Goal: Navigation & Orientation: Understand site structure

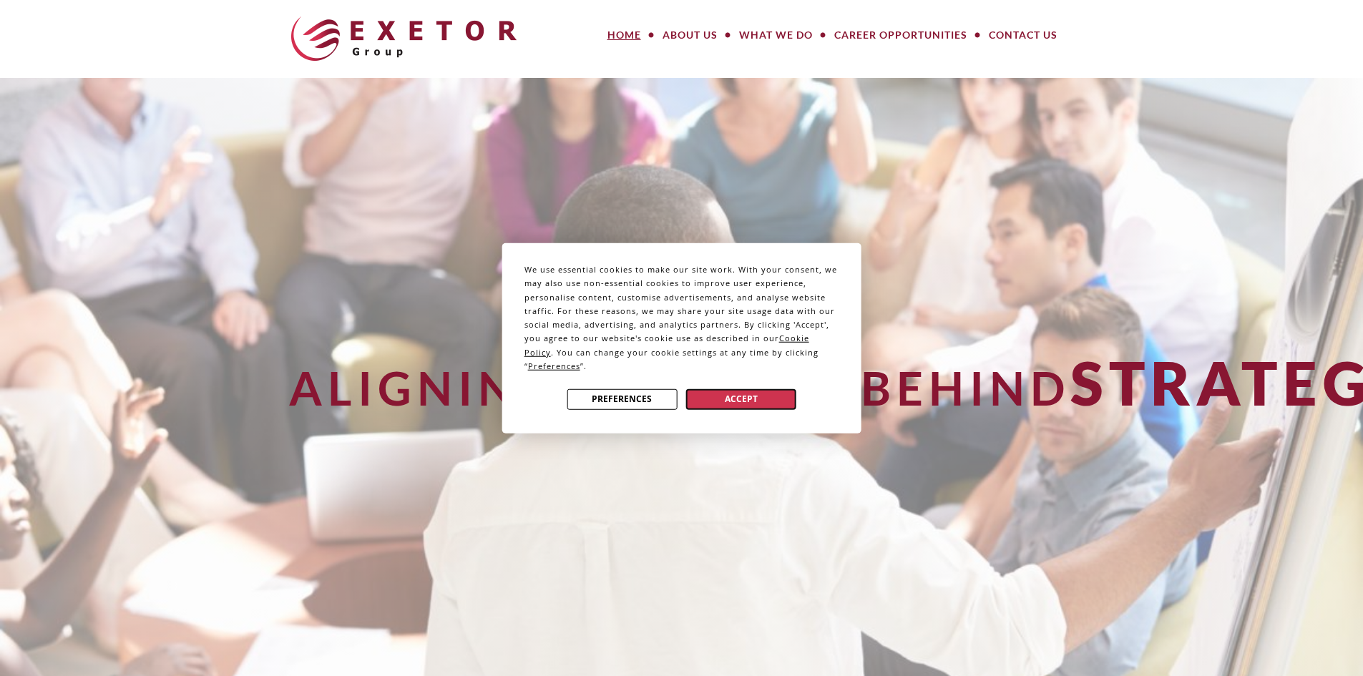
click at [696, 396] on button "Accept" at bounding box center [741, 399] width 110 height 21
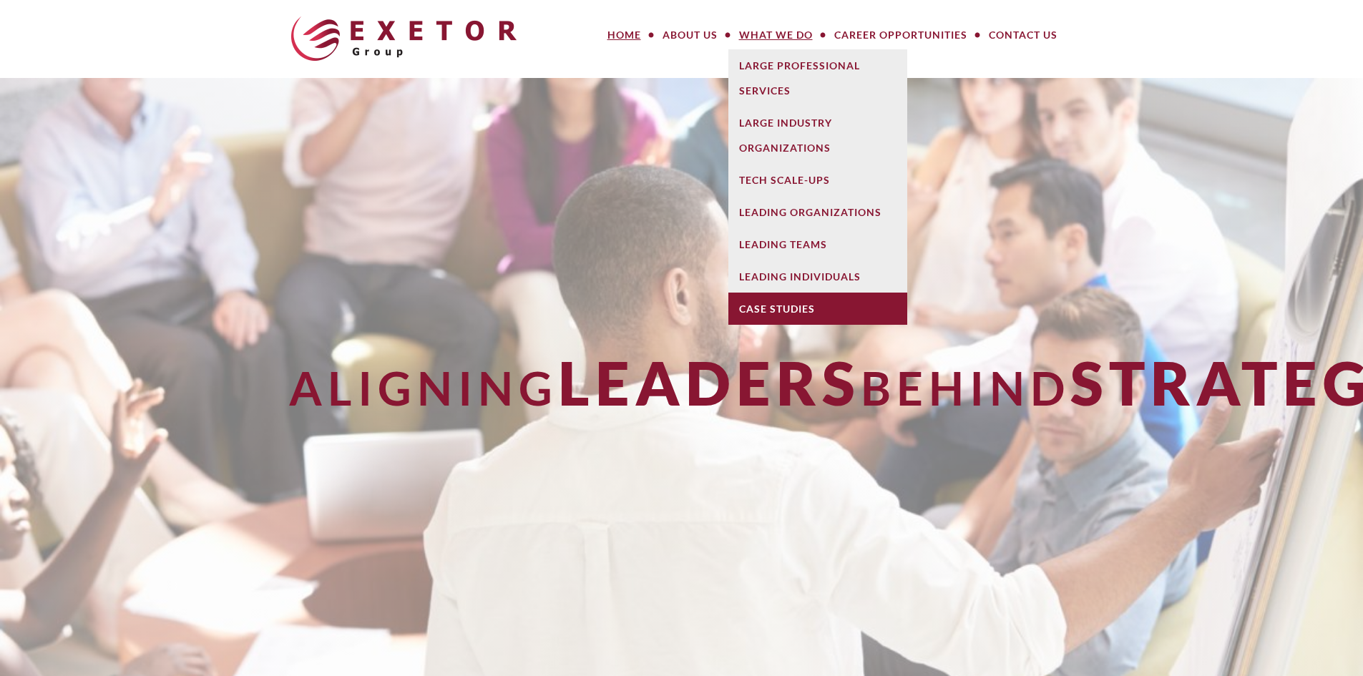
click at [781, 293] on link "Case Studies" at bounding box center [817, 309] width 179 height 32
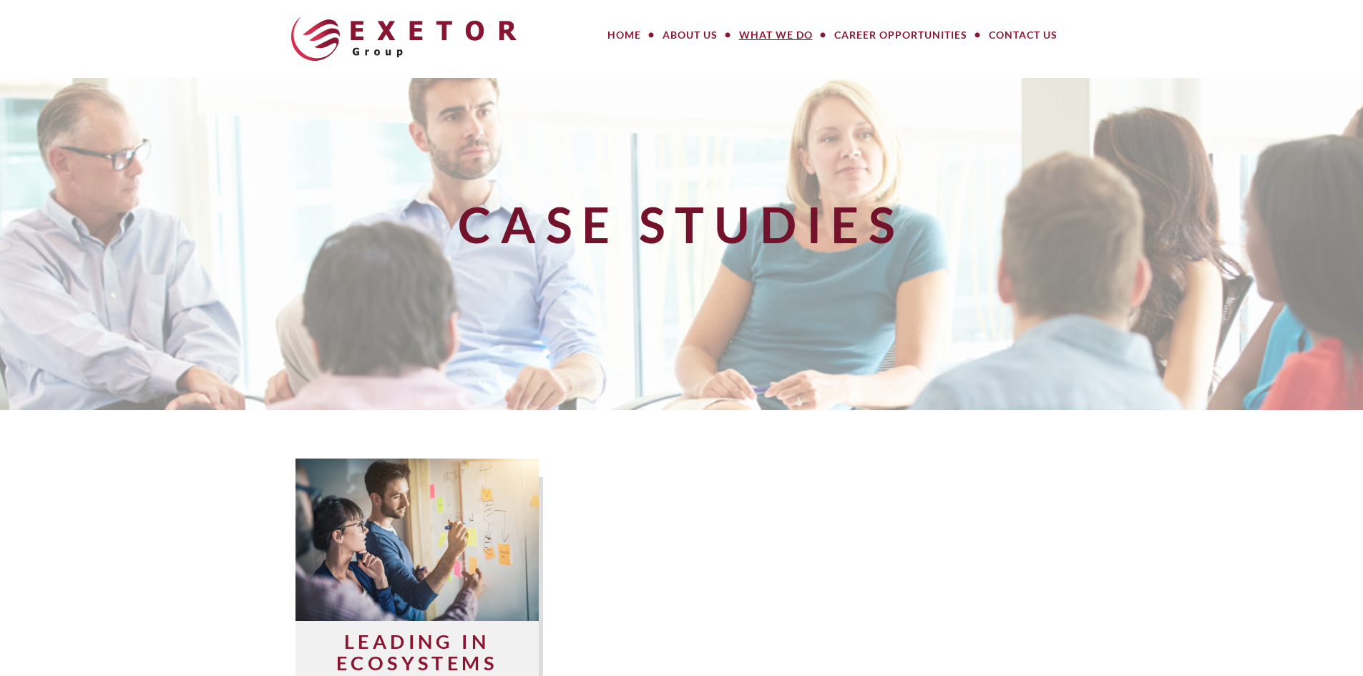
click at [764, 278] on div "Case Studies" at bounding box center [681, 244] width 811 height 306
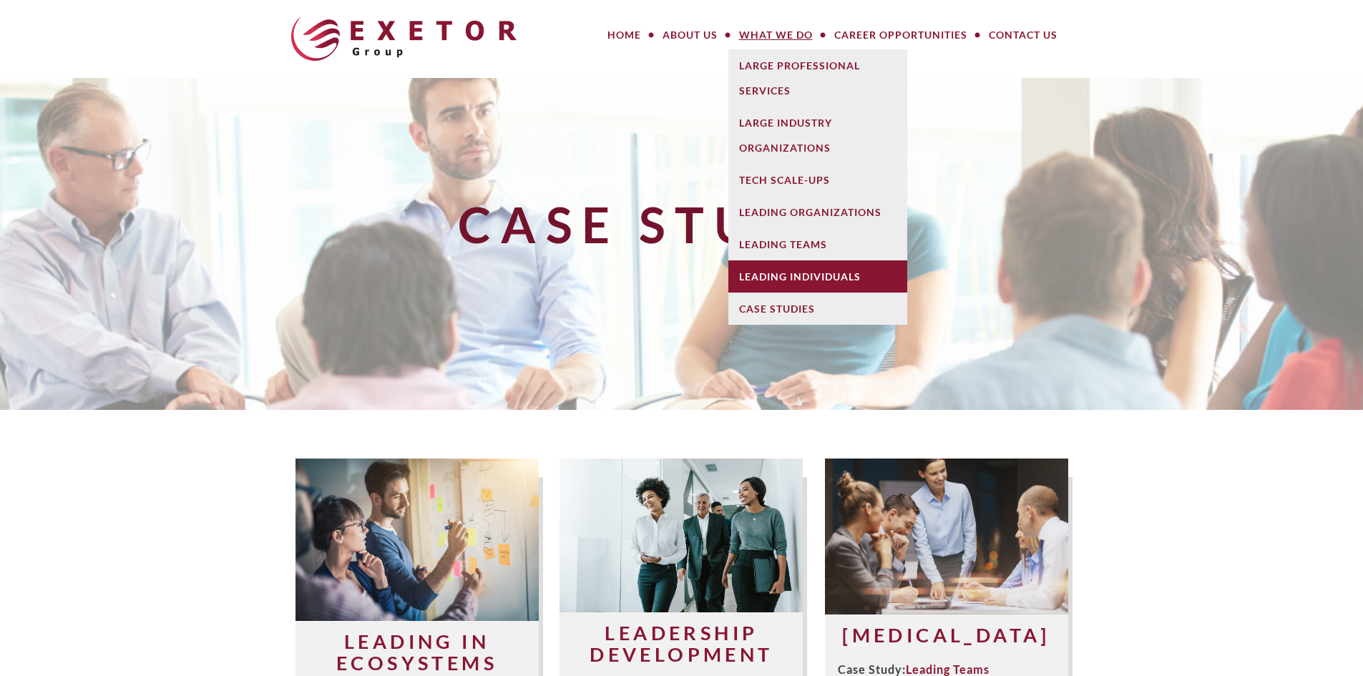
click at [789, 280] on link "Leading Individuals" at bounding box center [817, 276] width 179 height 32
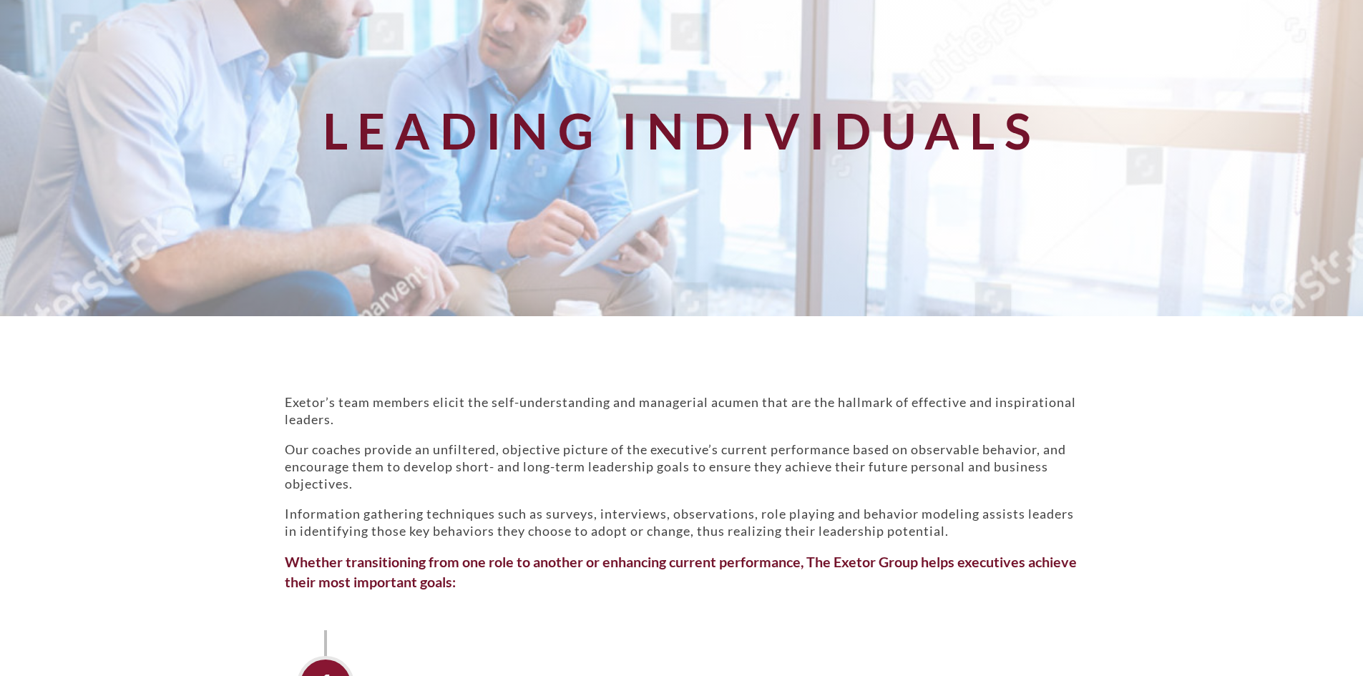
scroll to position [72, 0]
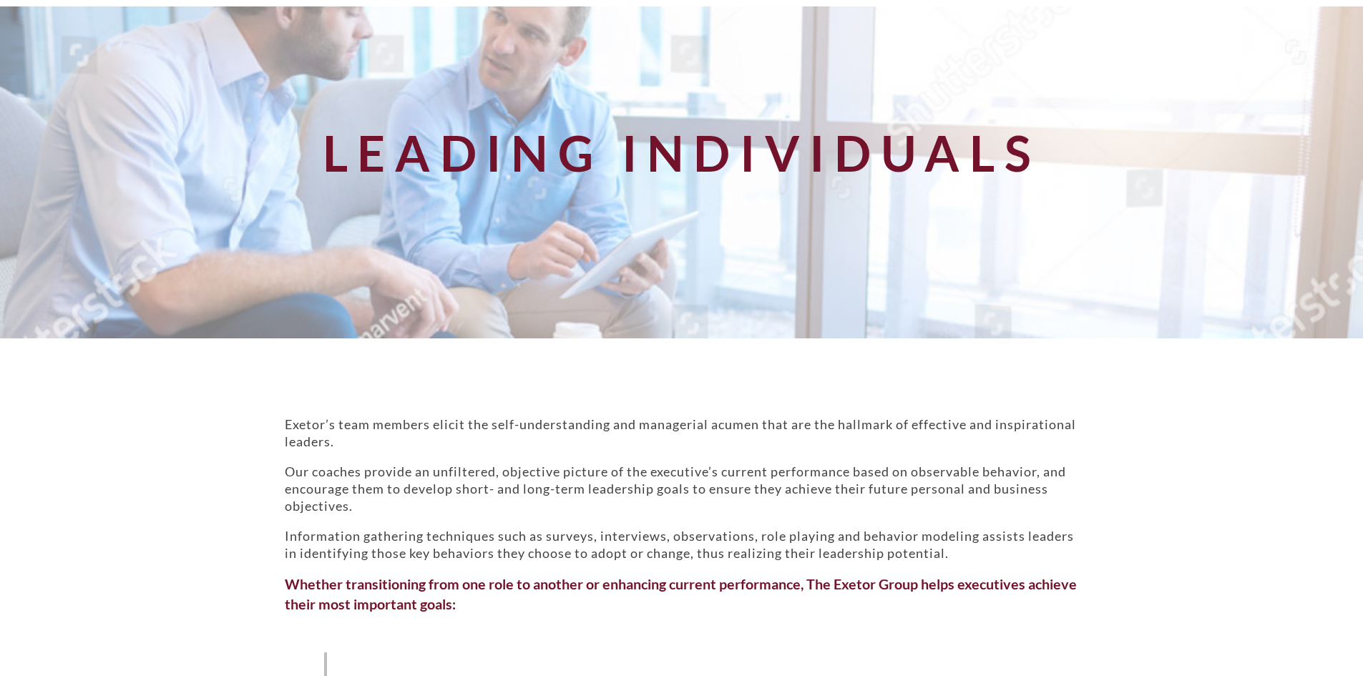
drag, startPoint x: 545, startPoint y: 253, endPoint x: 574, endPoint y: 195, distance: 64.6
click at [574, 195] on div "Leading Individuals" at bounding box center [681, 172] width 811 height 306
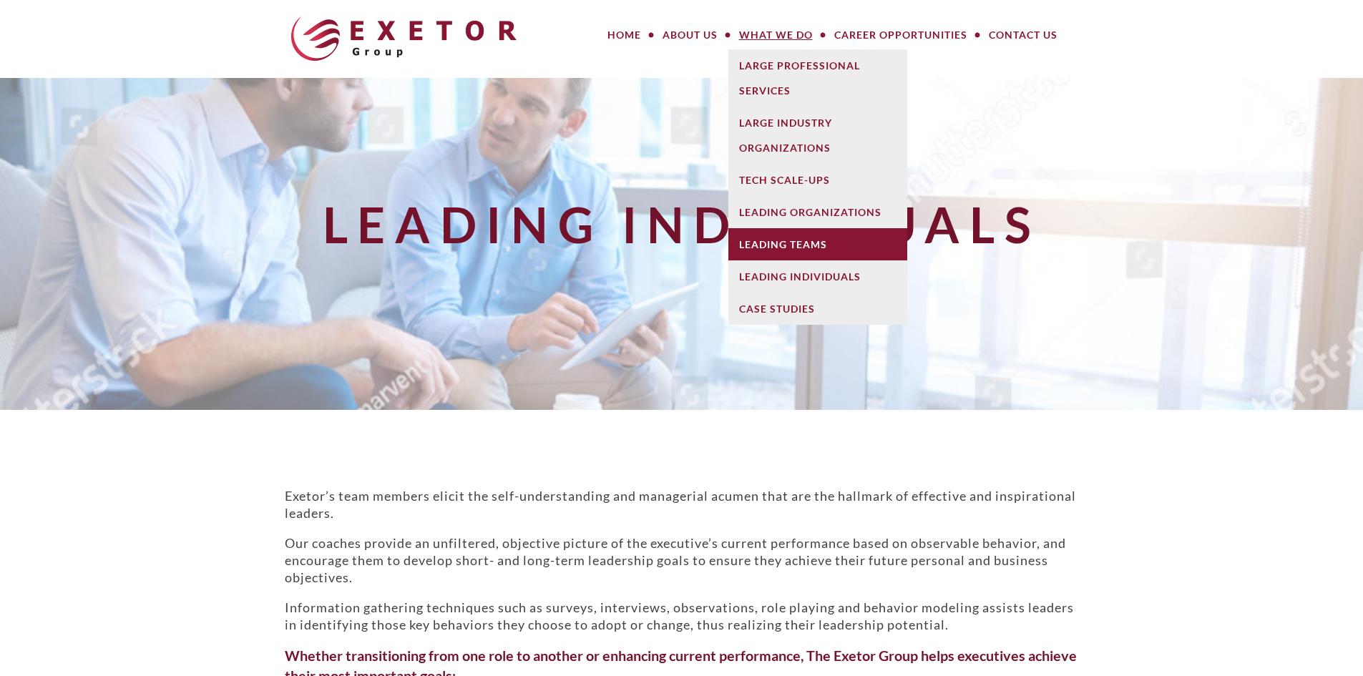
click at [779, 254] on link "Leading Teams" at bounding box center [817, 244] width 179 height 32
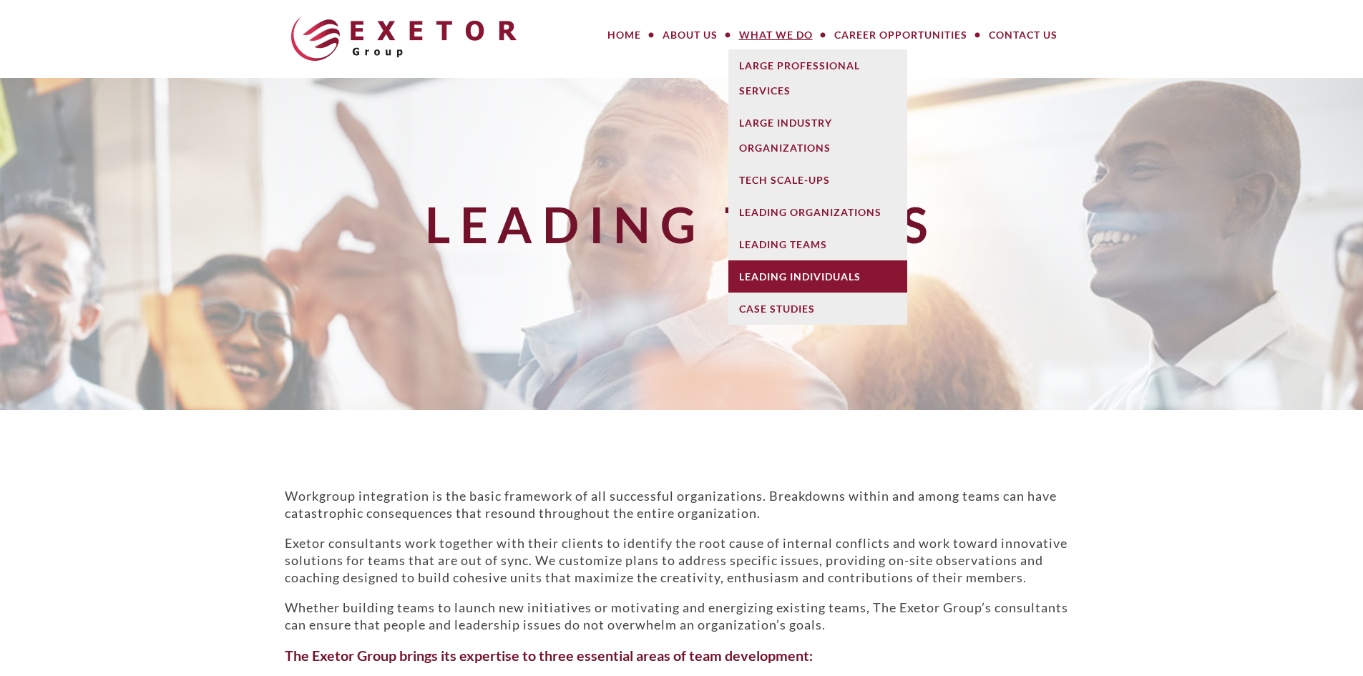
click at [772, 272] on link "Leading Individuals" at bounding box center [817, 276] width 179 height 32
